Goal: Browse casually: Explore the website without a specific task or goal

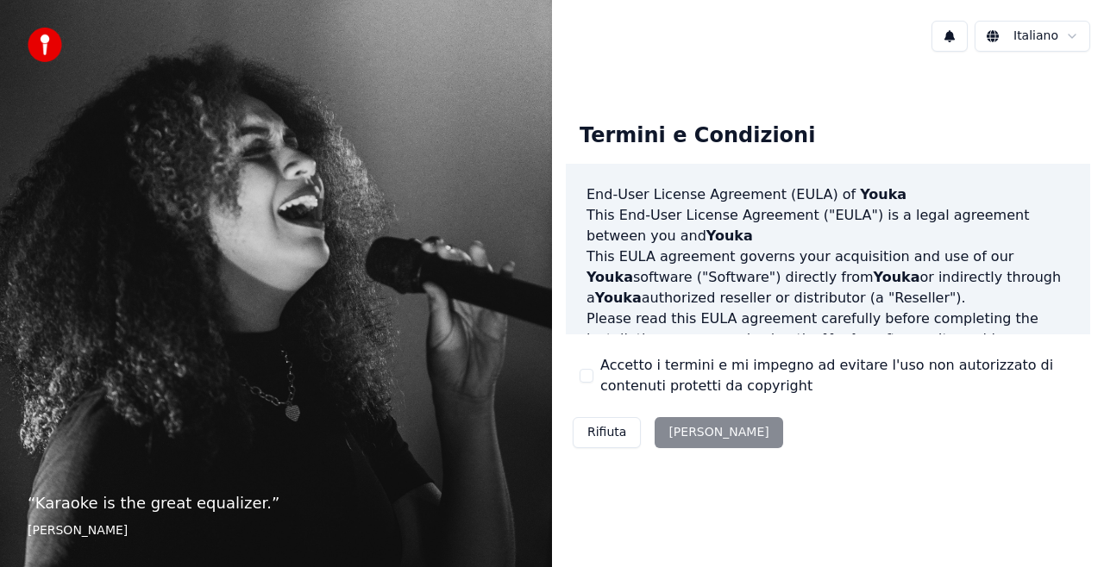
click at [686, 438] on div "Rifiuta [PERSON_NAME]" at bounding box center [678, 433] width 224 height 45
click at [683, 429] on div "Rifiuta [PERSON_NAME]" at bounding box center [678, 433] width 224 height 45
click at [688, 433] on div "Rifiuta [PERSON_NAME]" at bounding box center [678, 433] width 224 height 45
click at [1069, 33] on html "“ Where words fail, music speaks. ” [PERSON_NAME] Italiano Termini e Condizioni…" at bounding box center [552, 283] width 1104 height 567
click at [693, 435] on div "Rifiuta [PERSON_NAME]" at bounding box center [678, 433] width 224 height 45
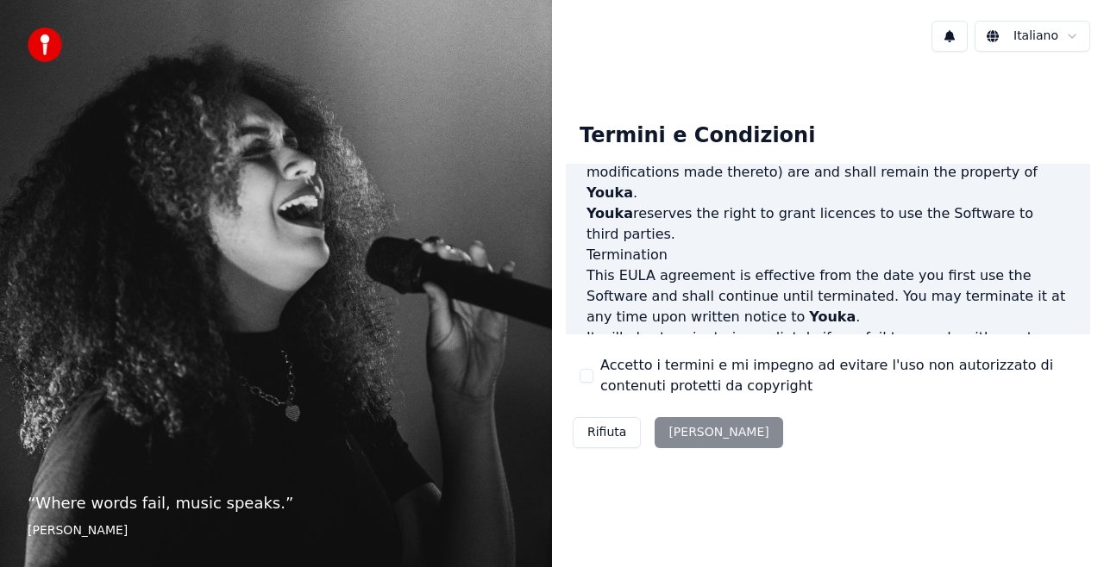
scroll to position [1257, 0]
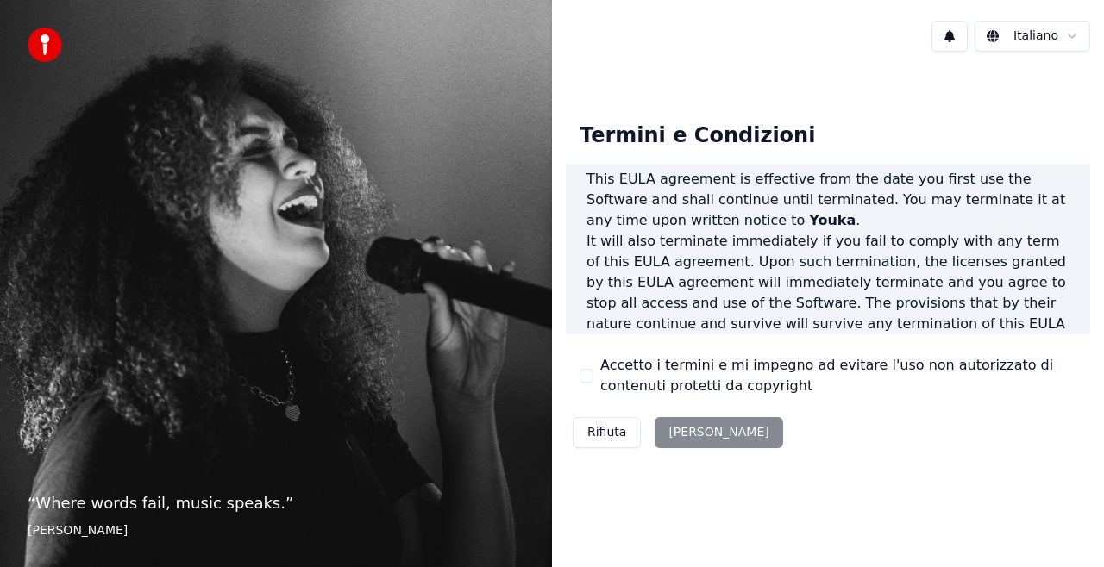
click at [690, 436] on div "Rifiuta [PERSON_NAME]" at bounding box center [678, 433] width 224 height 45
click at [692, 436] on div "Rifiuta [PERSON_NAME]" at bounding box center [678, 433] width 224 height 45
click at [692, 434] on div "Rifiuta [PERSON_NAME]" at bounding box center [678, 433] width 224 height 45
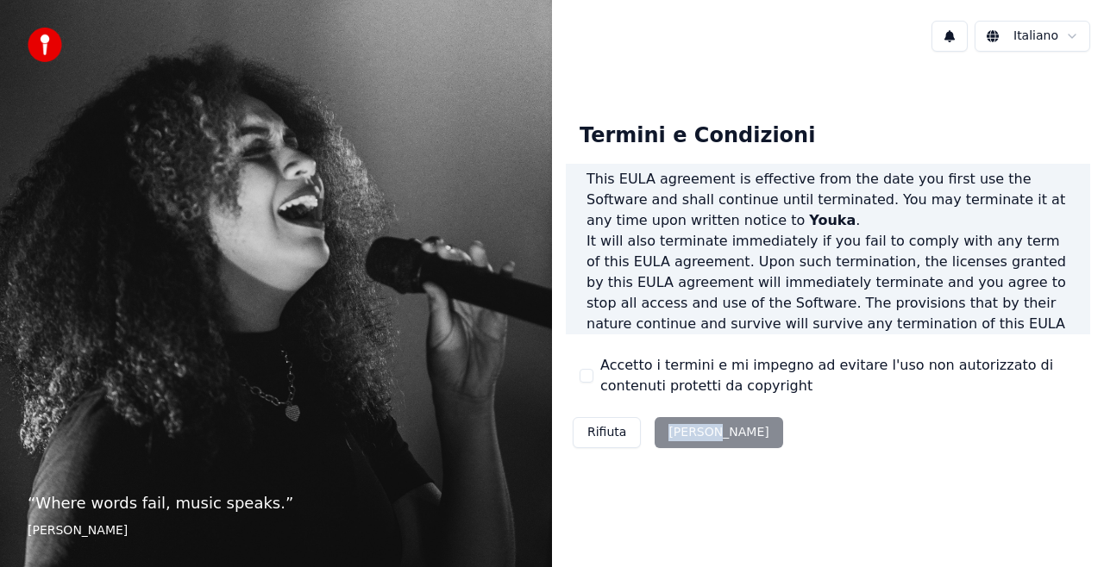
click at [692, 434] on div "Rifiuta [PERSON_NAME]" at bounding box center [678, 433] width 224 height 45
click at [692, 433] on div "Rifiuta [PERSON_NAME]" at bounding box center [678, 433] width 224 height 45
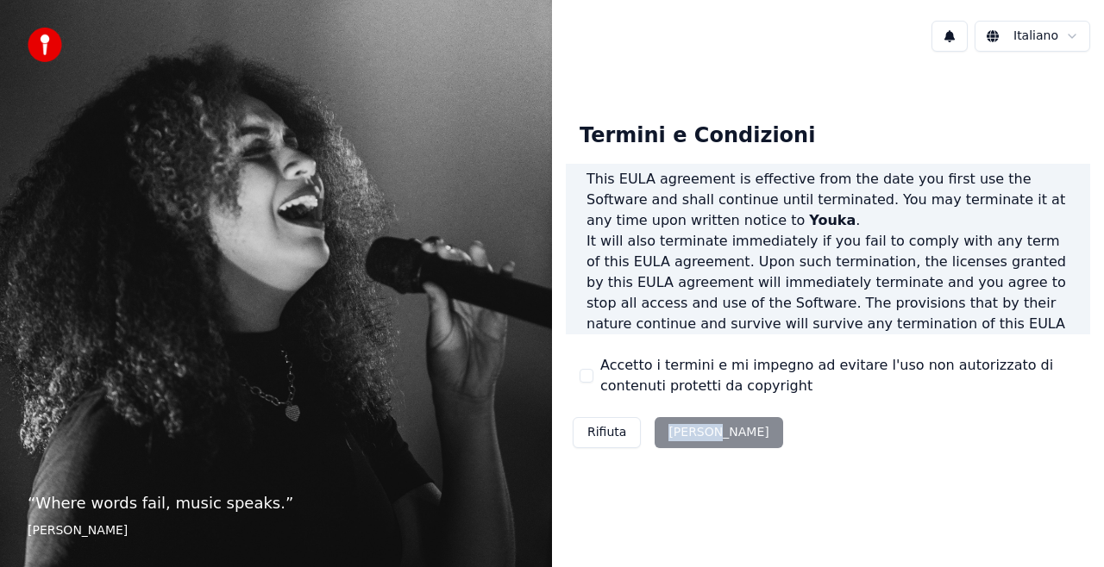
click at [692, 433] on div "Rifiuta [PERSON_NAME]" at bounding box center [678, 433] width 224 height 45
click at [705, 437] on div "Rifiuta [PERSON_NAME]" at bounding box center [678, 433] width 224 height 45
click at [697, 428] on div "Rifiuta [PERSON_NAME]" at bounding box center [678, 433] width 224 height 45
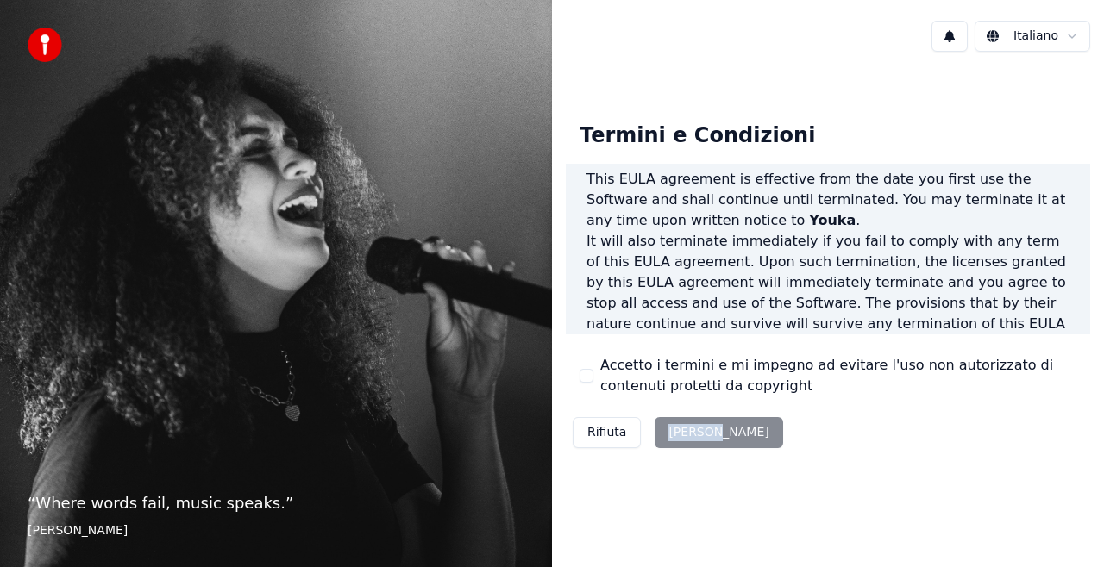
click at [697, 428] on div "Rifiuta [PERSON_NAME]" at bounding box center [678, 433] width 224 height 45
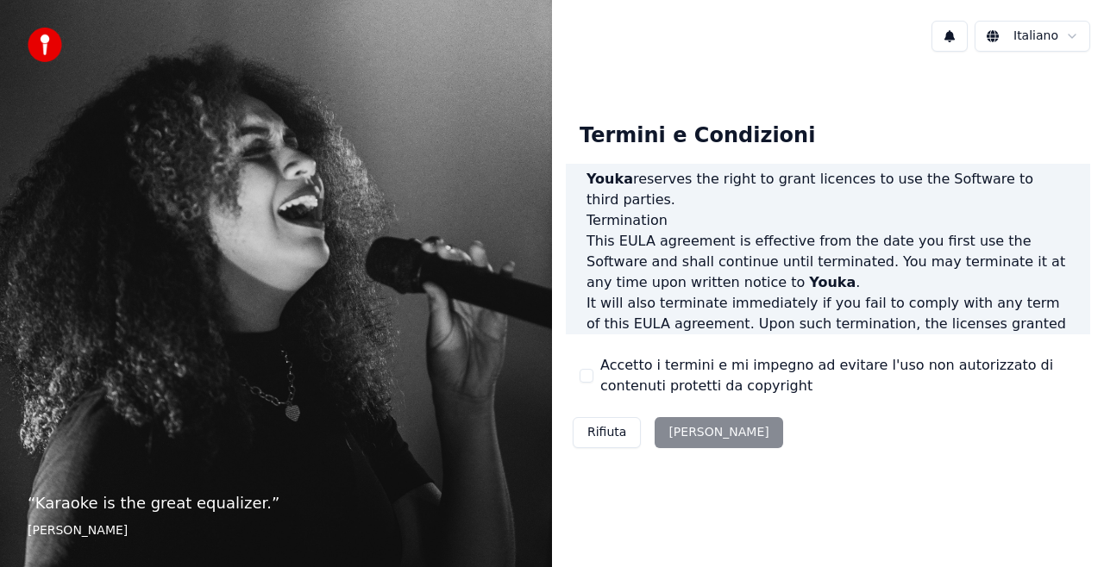
scroll to position [1257, 0]
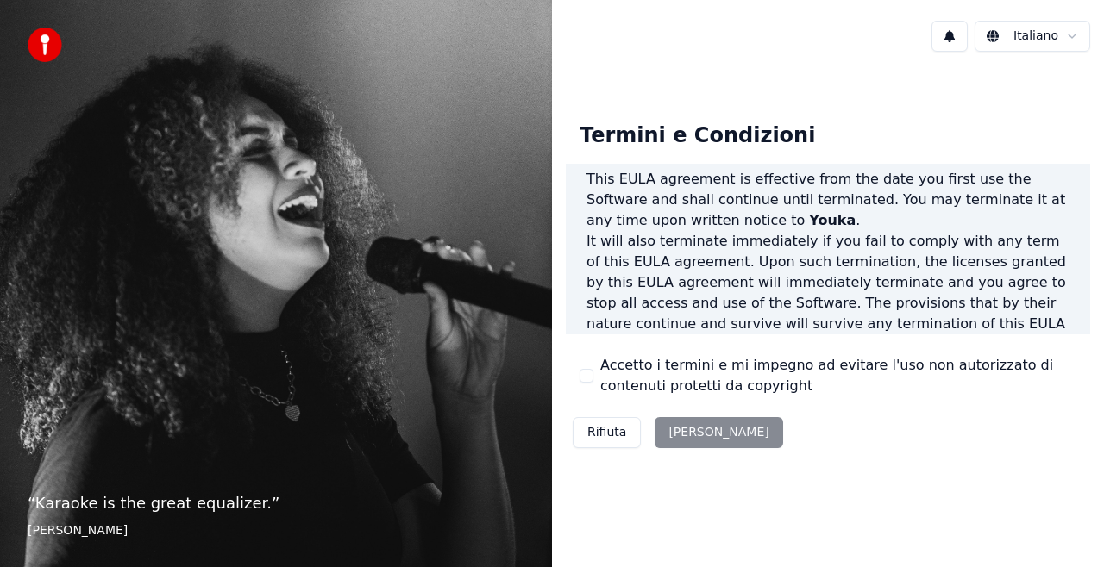
click at [696, 429] on div "Rifiuta [PERSON_NAME]" at bounding box center [678, 433] width 224 height 45
click at [692, 430] on div "Rifiuta [PERSON_NAME]" at bounding box center [678, 433] width 224 height 45
click at [687, 431] on div "Rifiuta [PERSON_NAME]" at bounding box center [678, 433] width 224 height 45
click at [686, 431] on div "Rifiuta [PERSON_NAME]" at bounding box center [678, 433] width 224 height 45
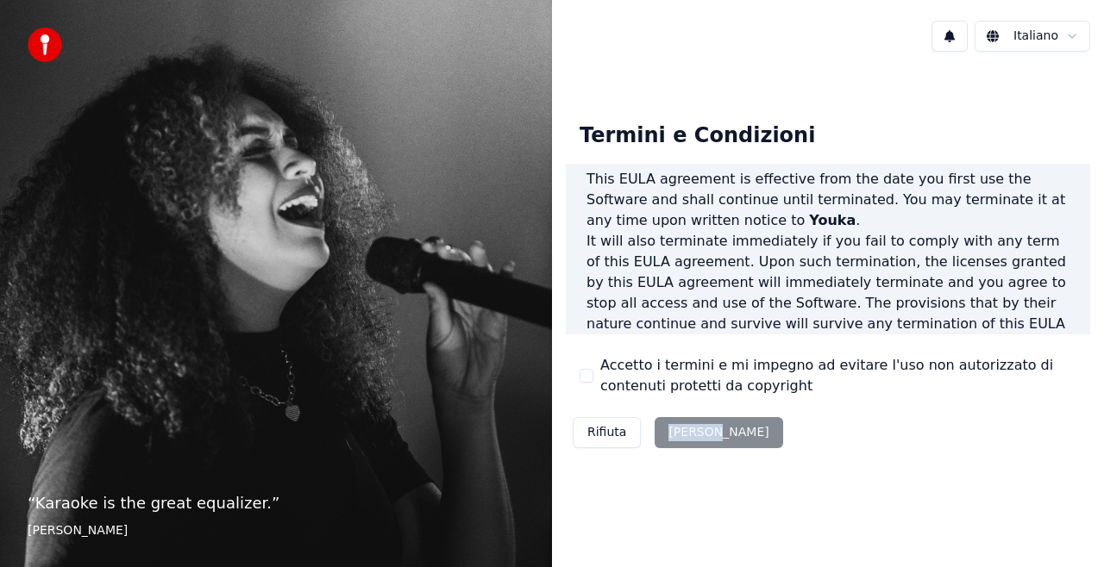
click at [686, 431] on div "Rifiuta [PERSON_NAME]" at bounding box center [678, 433] width 224 height 45
click at [1000, 34] on html "“ Karaoke is the great equalizer. ” Aisha Tyler Italiano Termini e Condizioni E…" at bounding box center [552, 283] width 1104 height 567
click at [678, 435] on div "Rifiuta [PERSON_NAME]" at bounding box center [678, 433] width 224 height 45
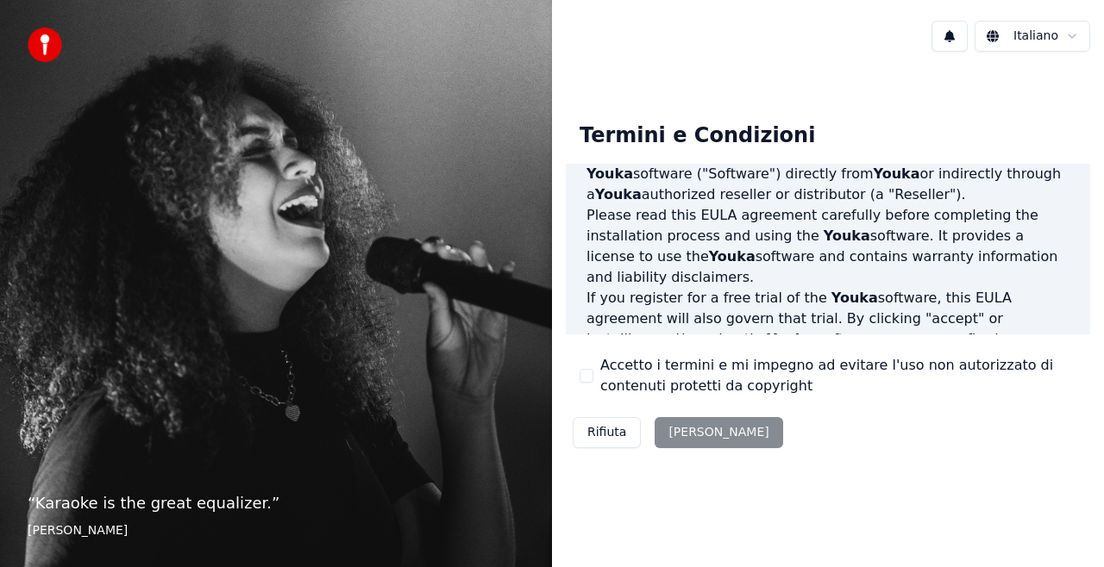
scroll to position [138, 0]
